Goal: Task Accomplishment & Management: Manage account settings

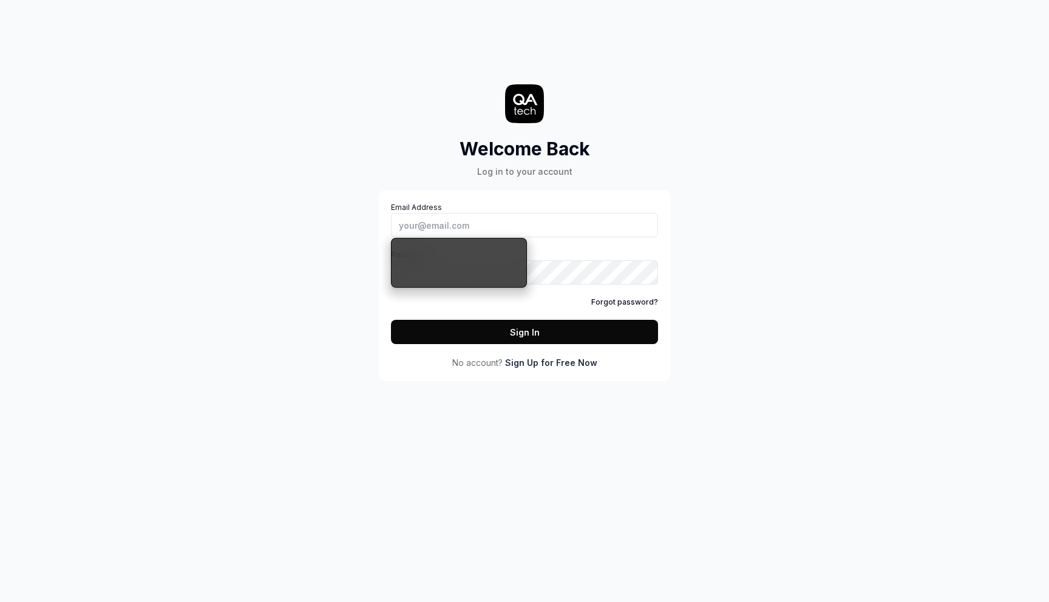
click at [514, 224] on input "Email Address" at bounding box center [524, 225] width 267 height 24
click at [539, 172] on div "Log in to your account" at bounding box center [525, 171] width 131 height 13
click at [511, 228] on input "Email Address" at bounding box center [524, 225] width 267 height 24
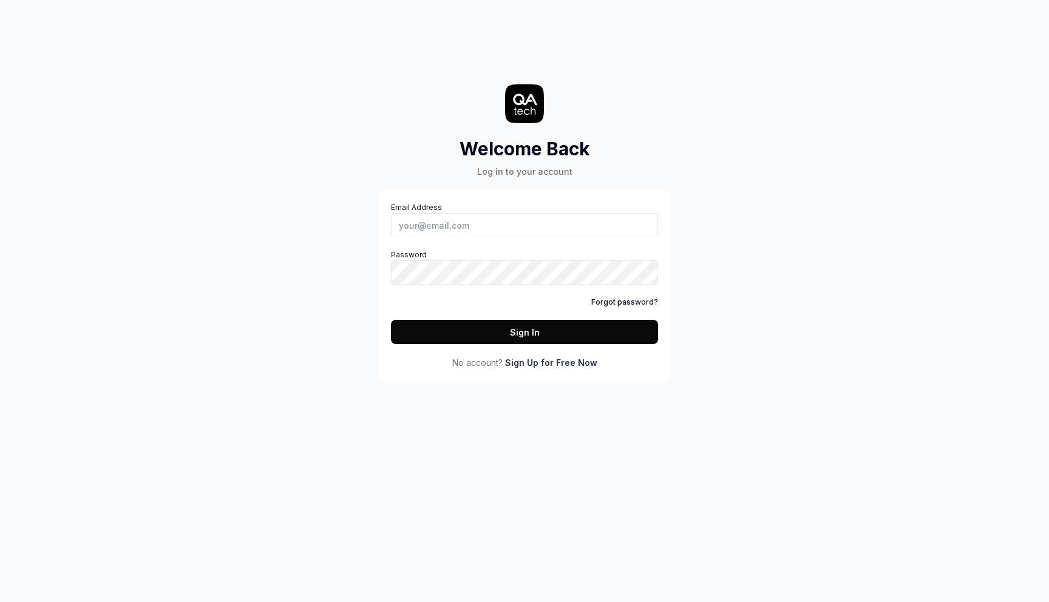
click at [680, 322] on div "Welcome Back Log in to your account Email Address Password Forgot password? Sig…" at bounding box center [525, 202] width 364 height 357
drag, startPoint x: 449, startPoint y: 118, endPoint x: 530, endPoint y: 159, distance: 90.2
click at [530, 159] on div "Welcome Back Log in to your account Email Address Password Forgot password? Sig…" at bounding box center [525, 202] width 364 height 357
drag, startPoint x: 601, startPoint y: 177, endPoint x: 403, endPoint y: 92, distance: 214.9
click at [403, 92] on div "Welcome Back Log in to your account Email Address Password Forgot password? Sig…" at bounding box center [525, 202] width 364 height 357
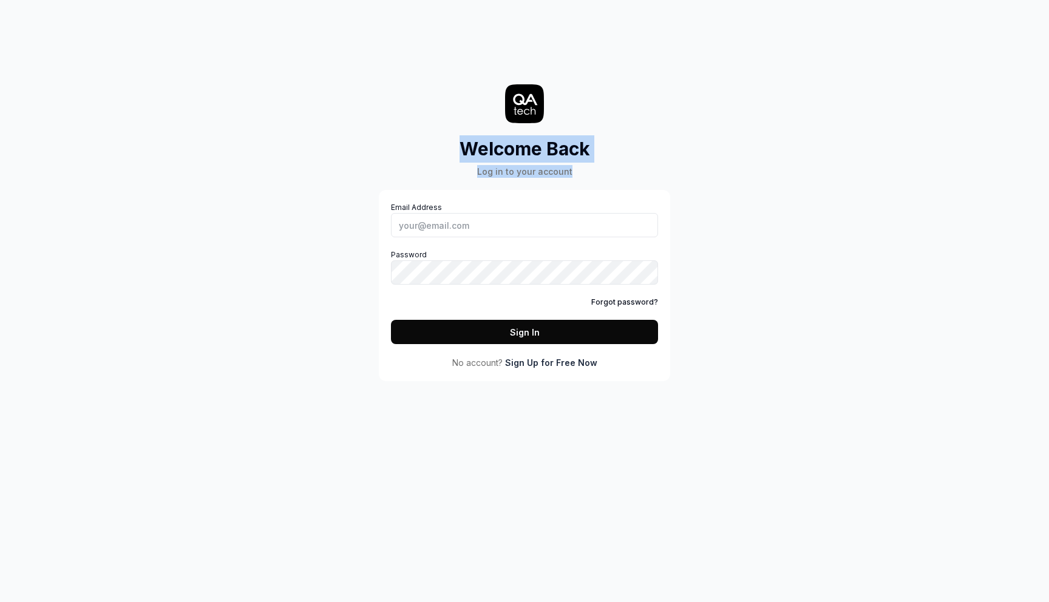
click at [409, 88] on div "Welcome Back Log in to your account Email Address Password Forgot password? Sig…" at bounding box center [525, 202] width 364 height 357
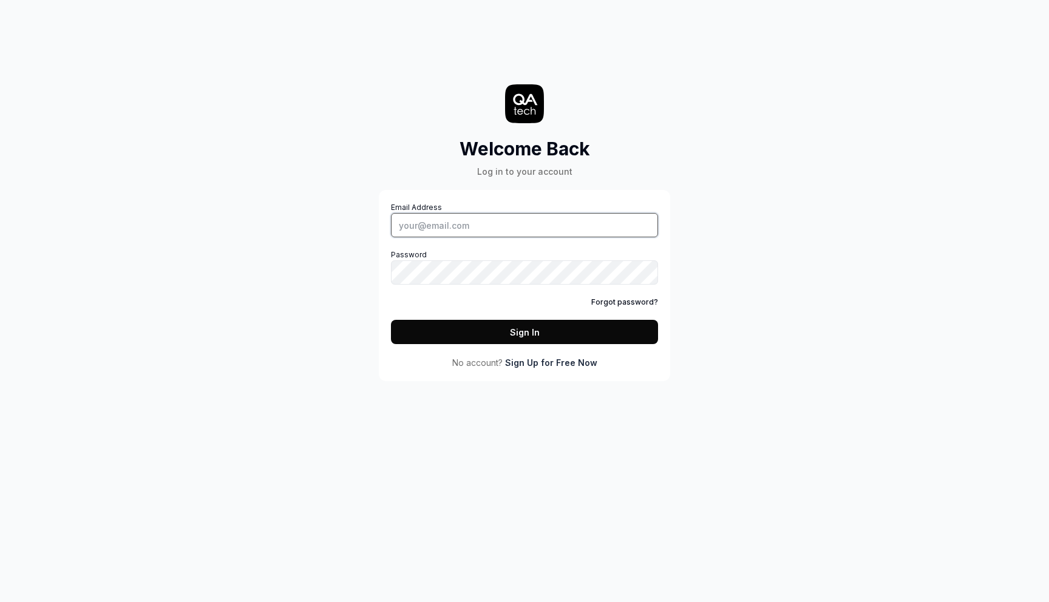
click at [415, 217] on input "Email Address" at bounding box center [524, 225] width 267 height 24
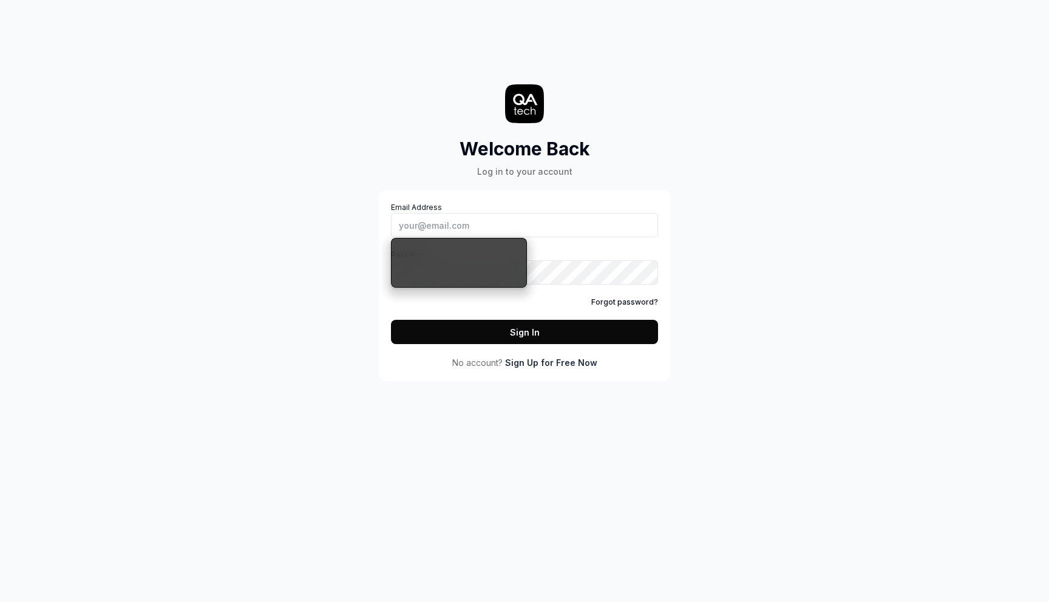
click at [267, 243] on div "Welcome Back Log in to your account Email Address Password Forgot password? Sig…" at bounding box center [524, 301] width 1049 height 602
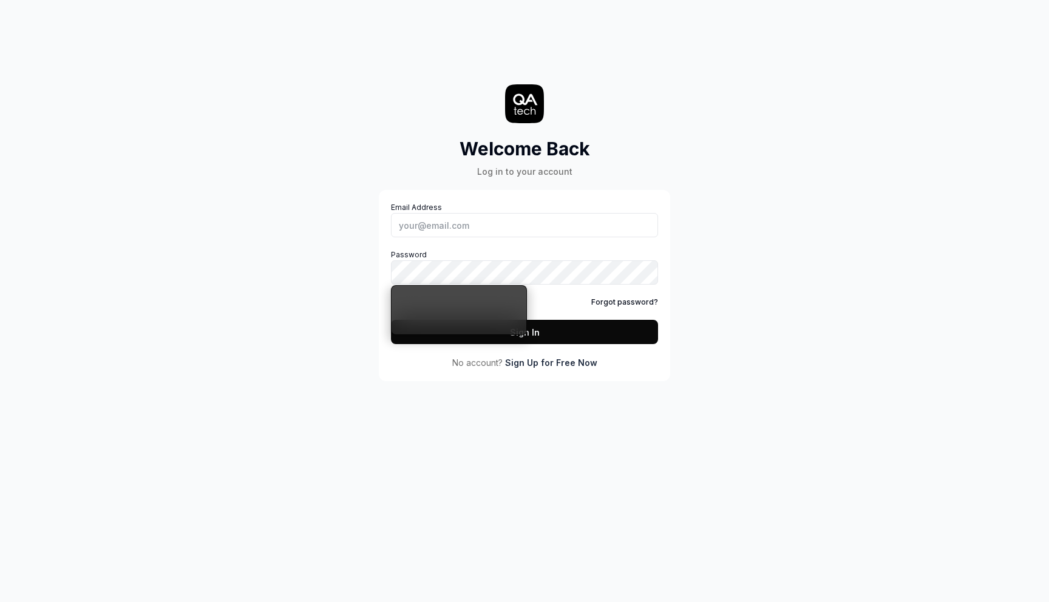
click at [271, 278] on div "Welcome Back Log in to your account Email Address Password Forgot password? Sig…" at bounding box center [524, 301] width 1049 height 602
